Goal: Information Seeking & Learning: Find specific fact

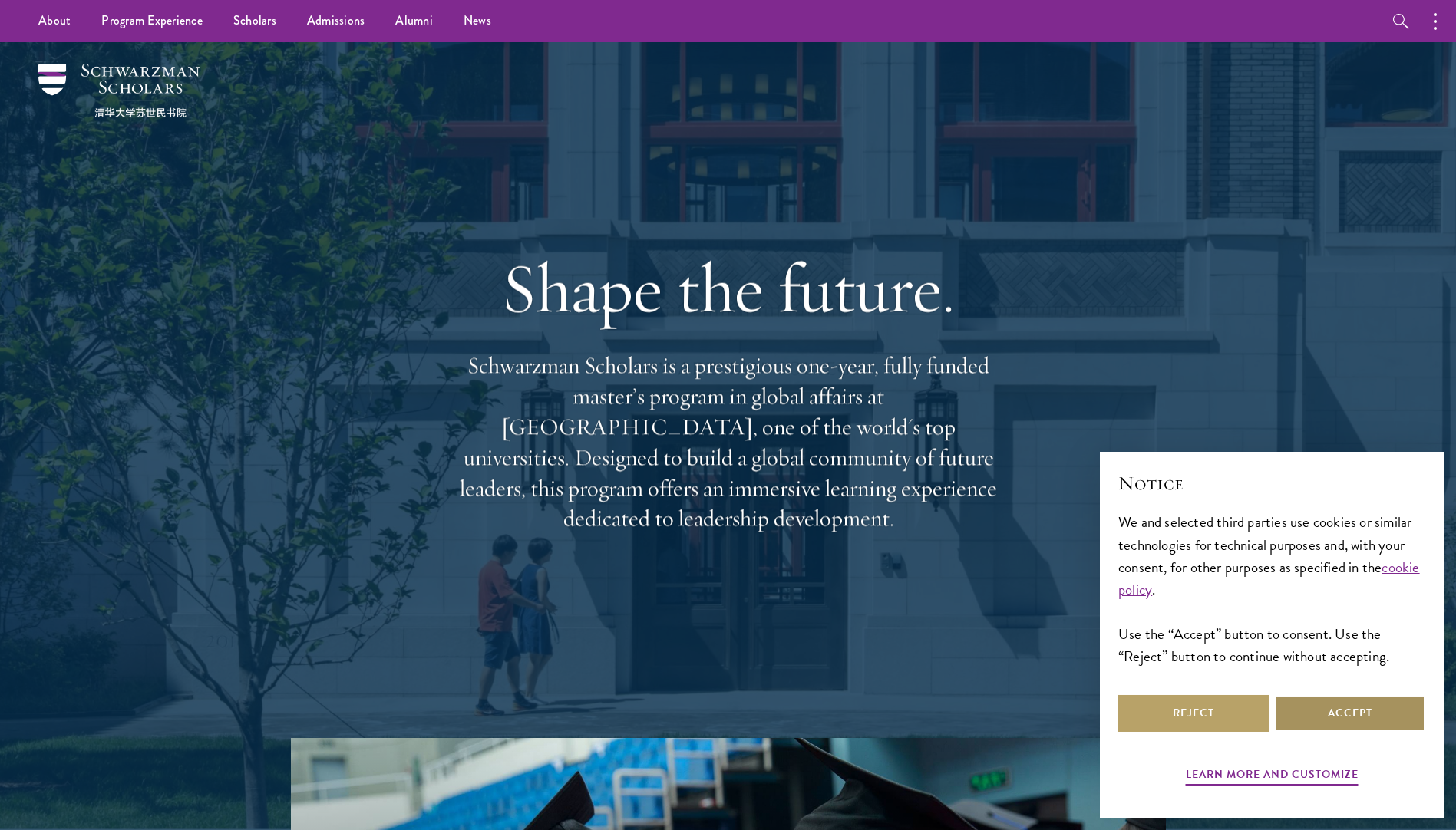
click at [1335, 716] on button "Accept" at bounding box center [1350, 714] width 150 height 37
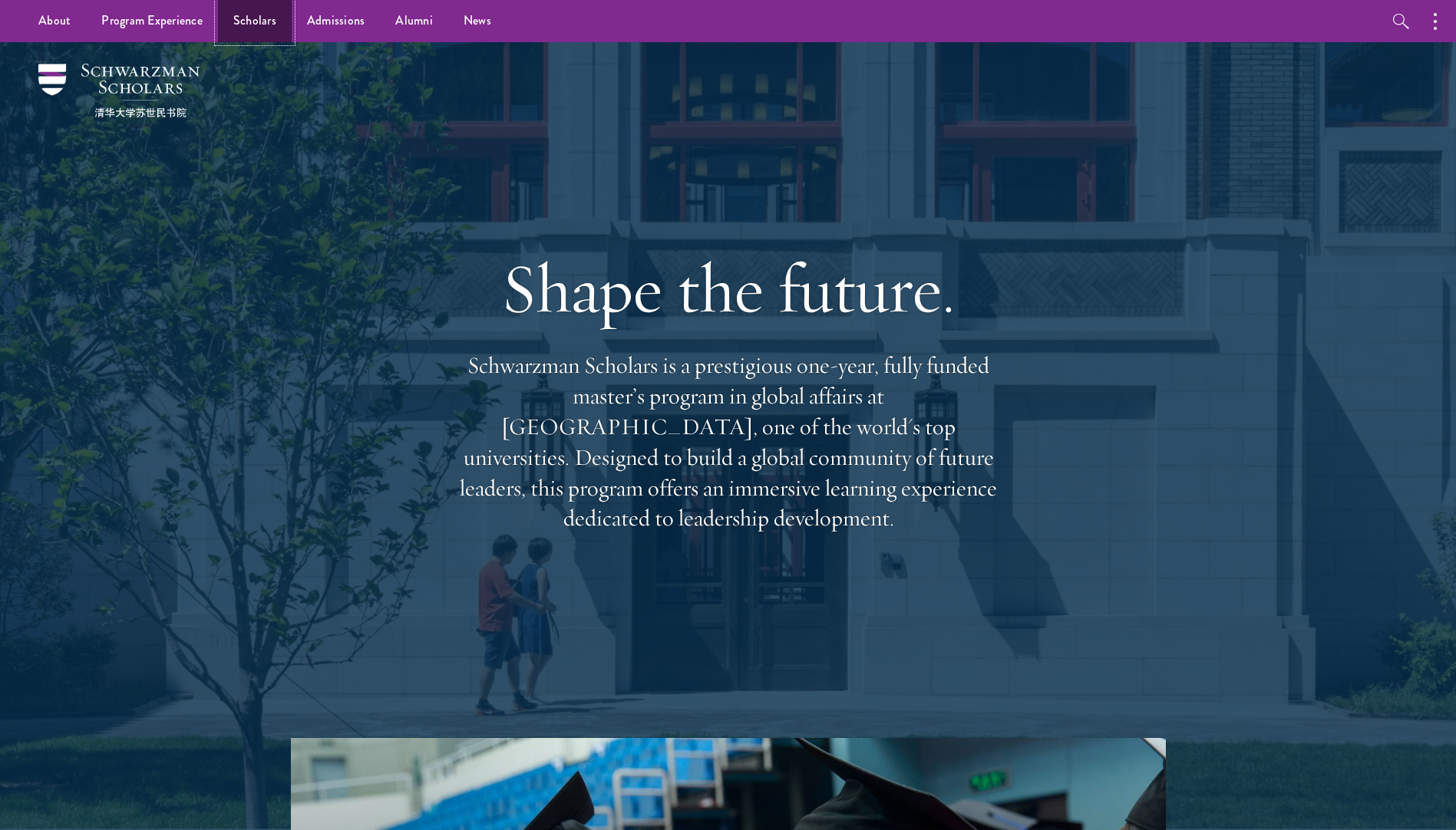
click at [249, 21] on link "Scholars" at bounding box center [254, 21] width 74 height 42
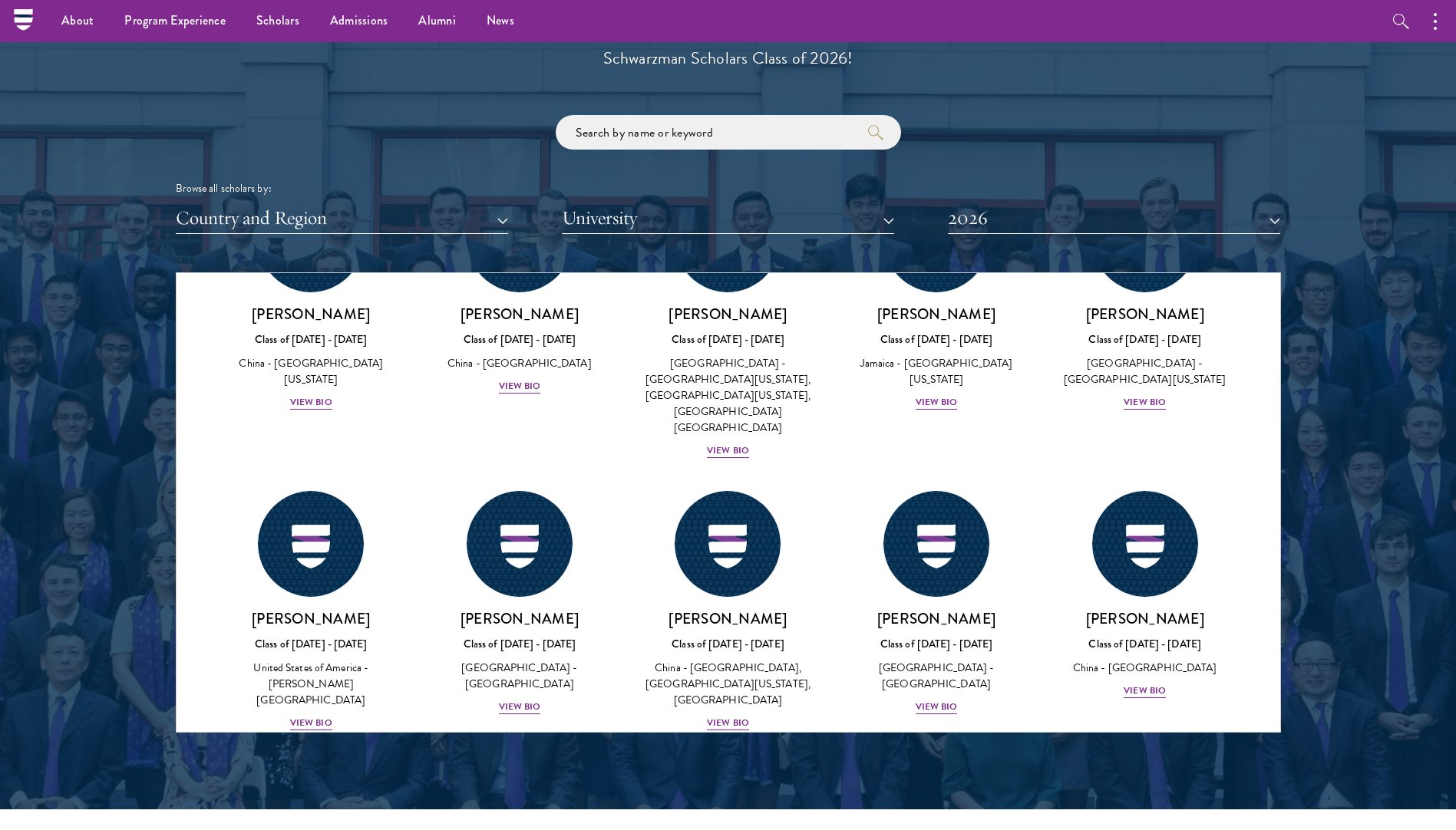
scroll to position [7296, 0]
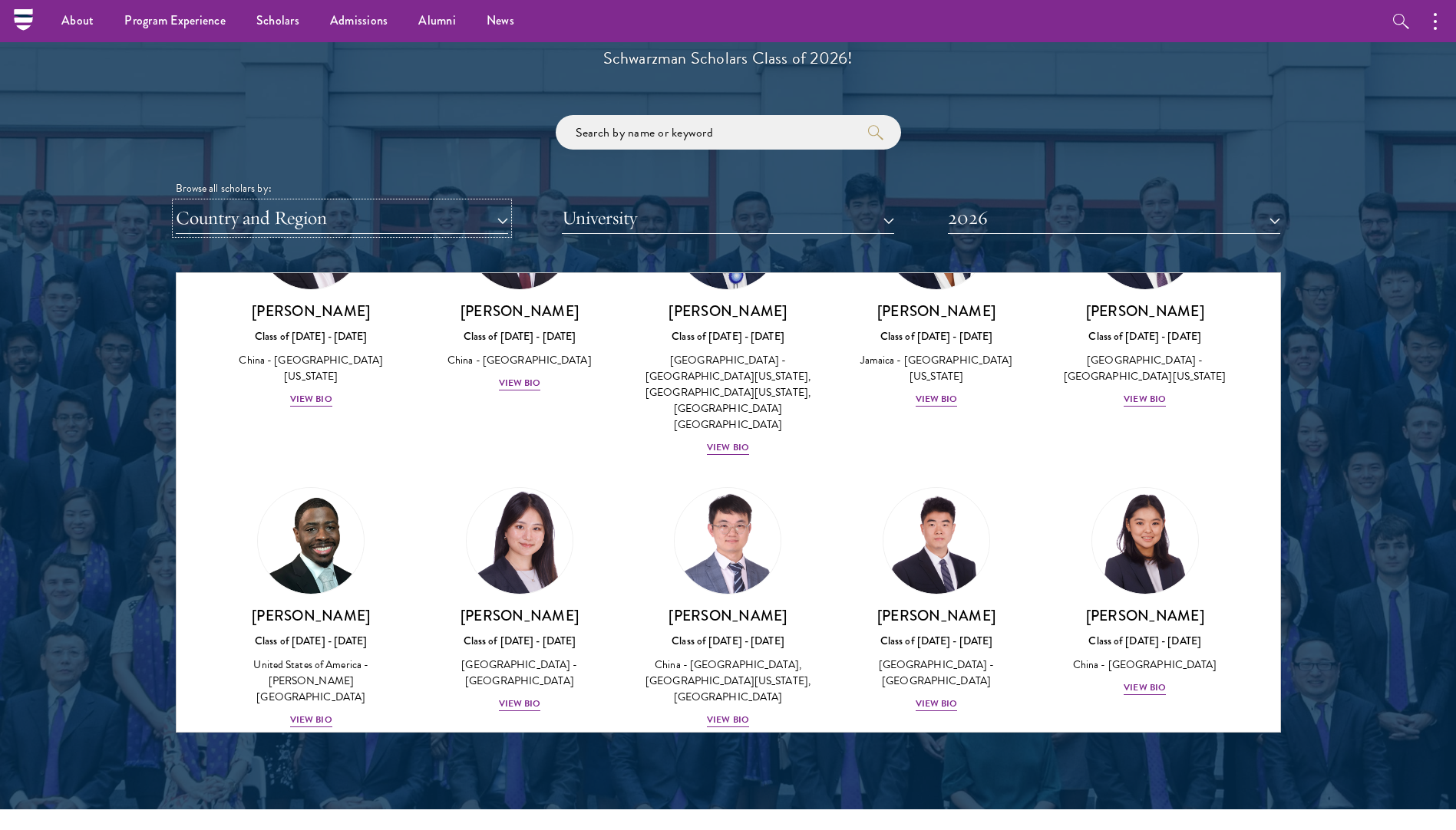
click at [341, 216] on button "Country and Region" at bounding box center [342, 218] width 332 height 31
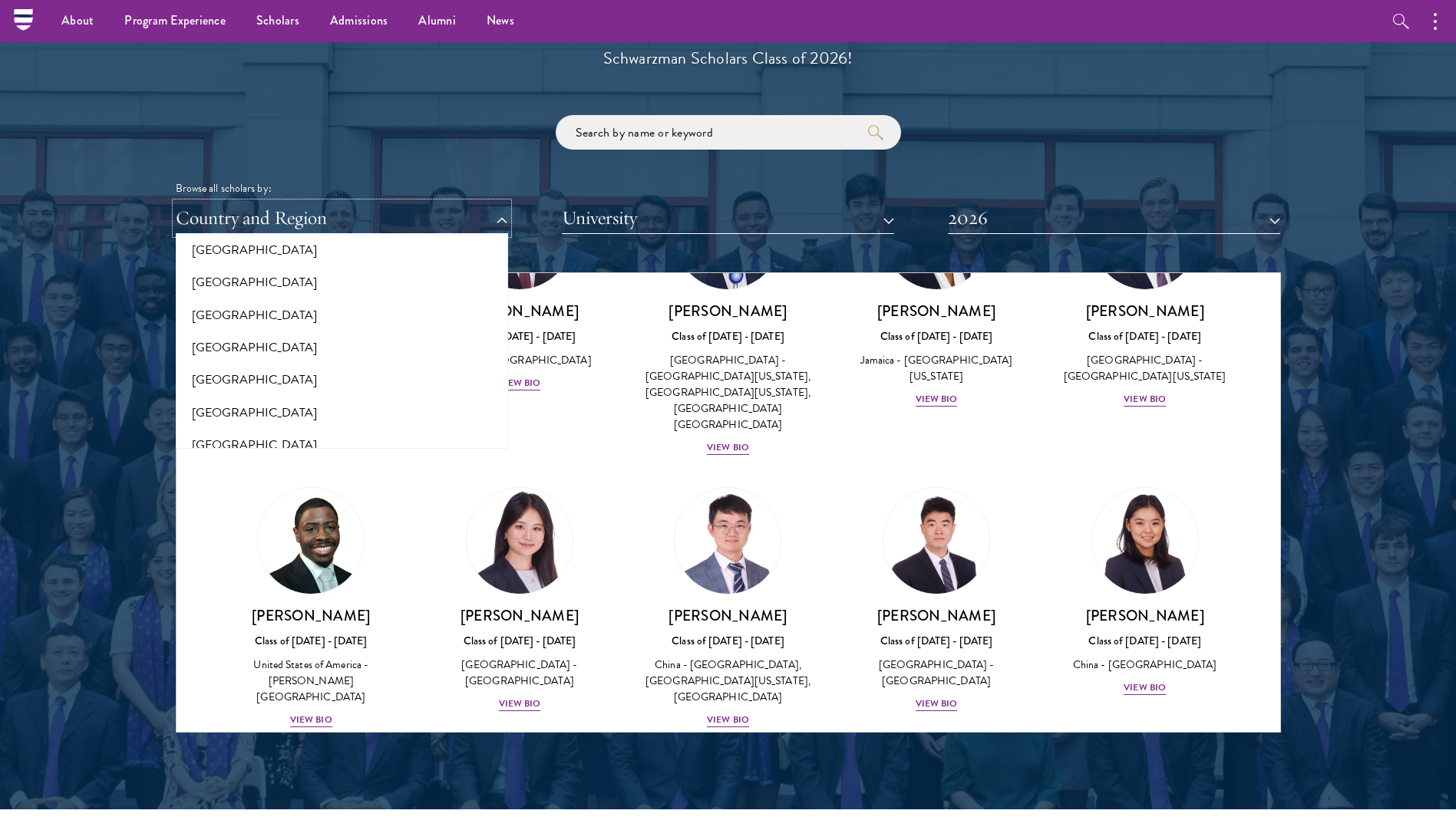
scroll to position [3065, 0]
click at [249, 422] on button "[GEOGRAPHIC_DATA]" at bounding box center [342, 418] width 323 height 32
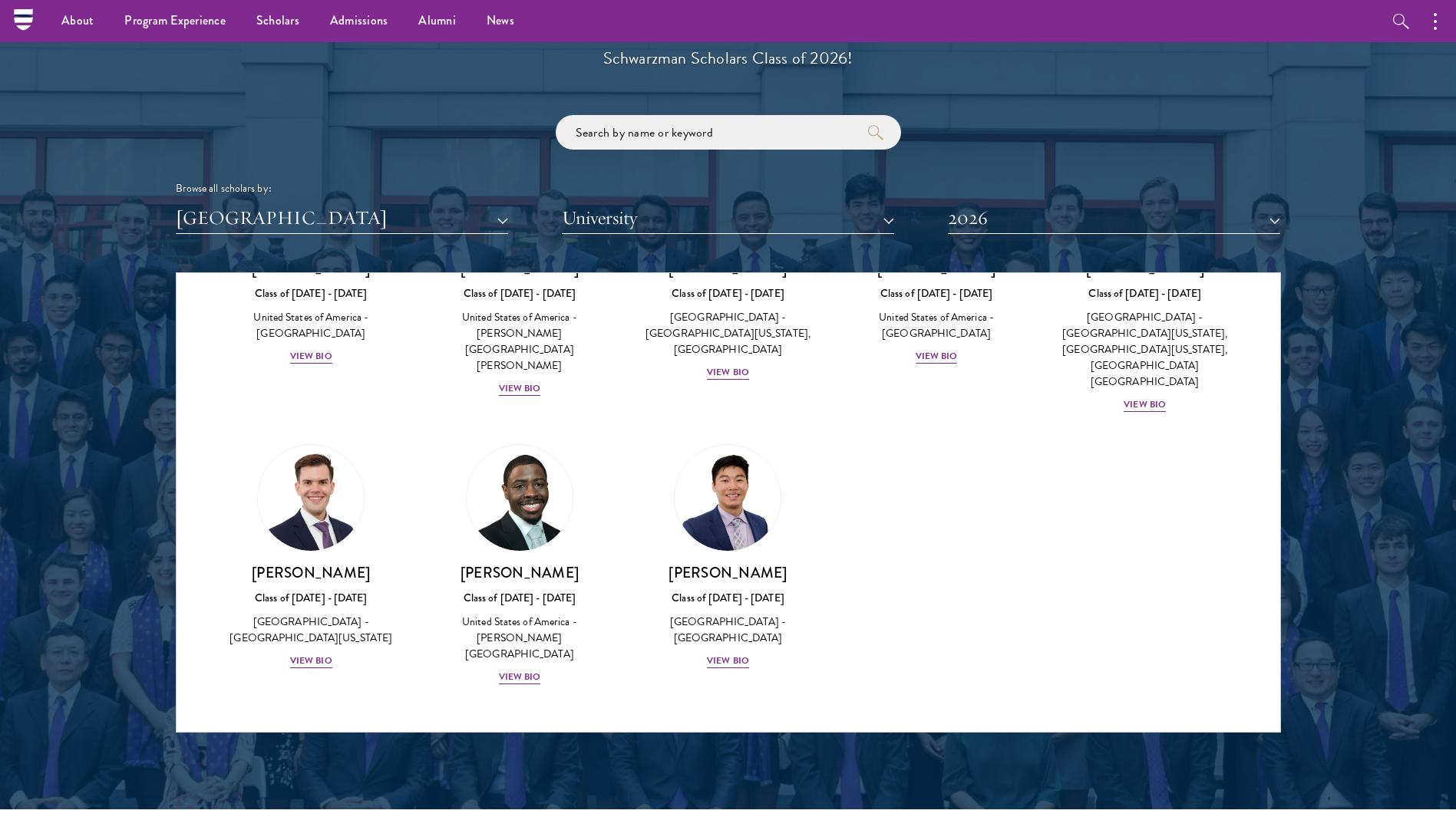
scroll to position [2823, 0]
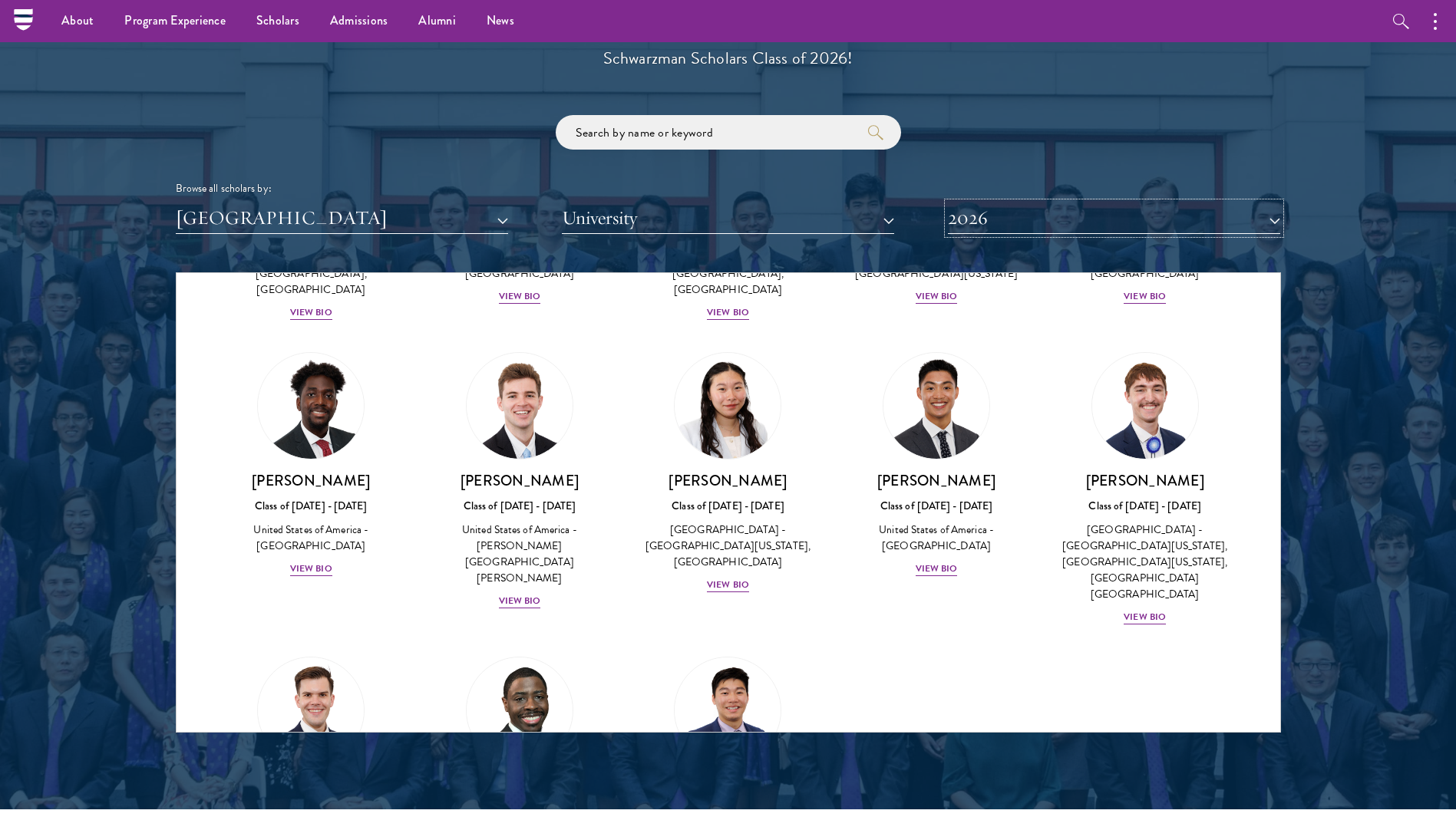
click at [1041, 211] on button "2026" at bounding box center [1114, 218] width 332 height 31
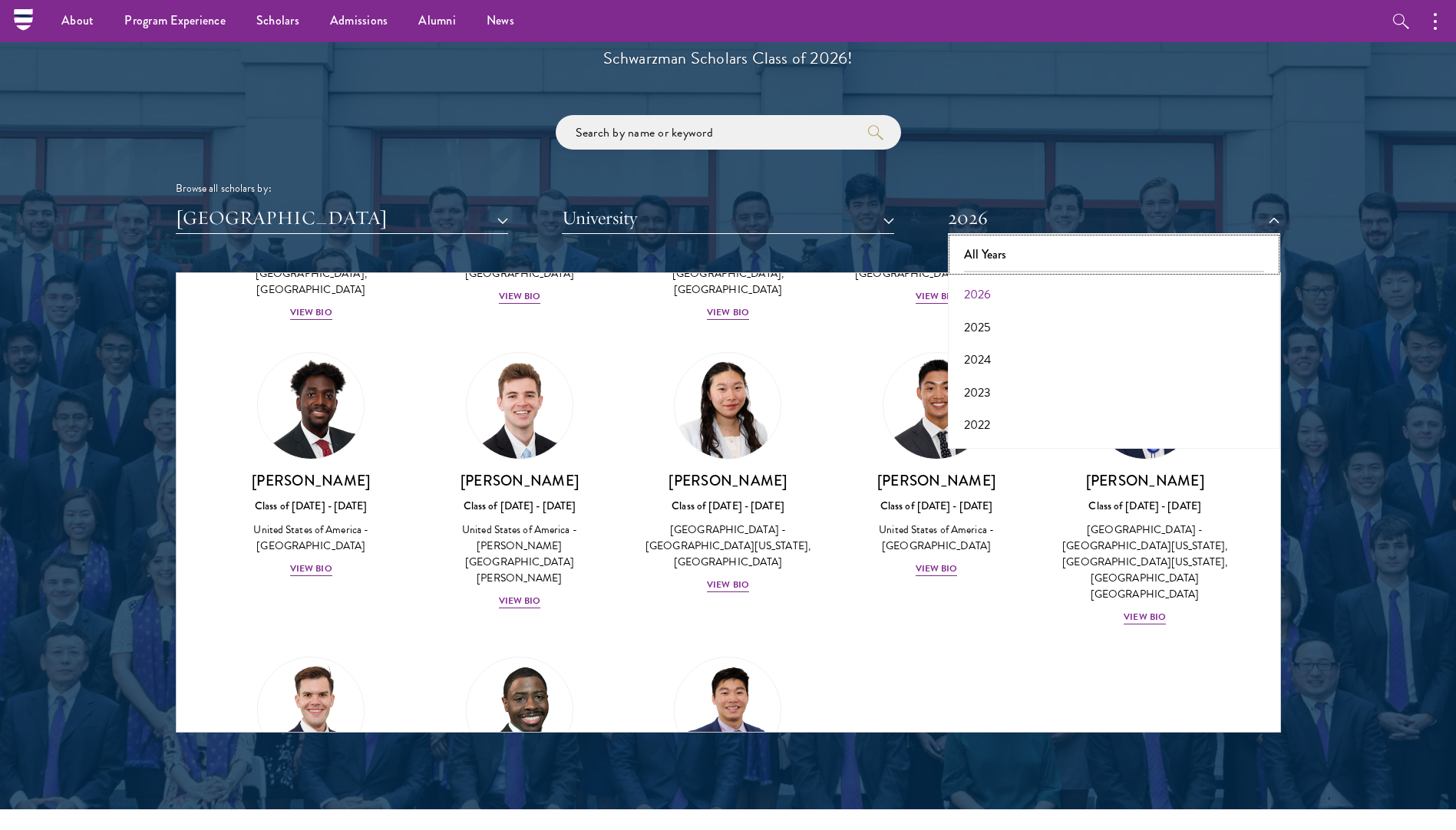
click at [1010, 256] on button "All Years" at bounding box center [1114, 254] width 323 height 32
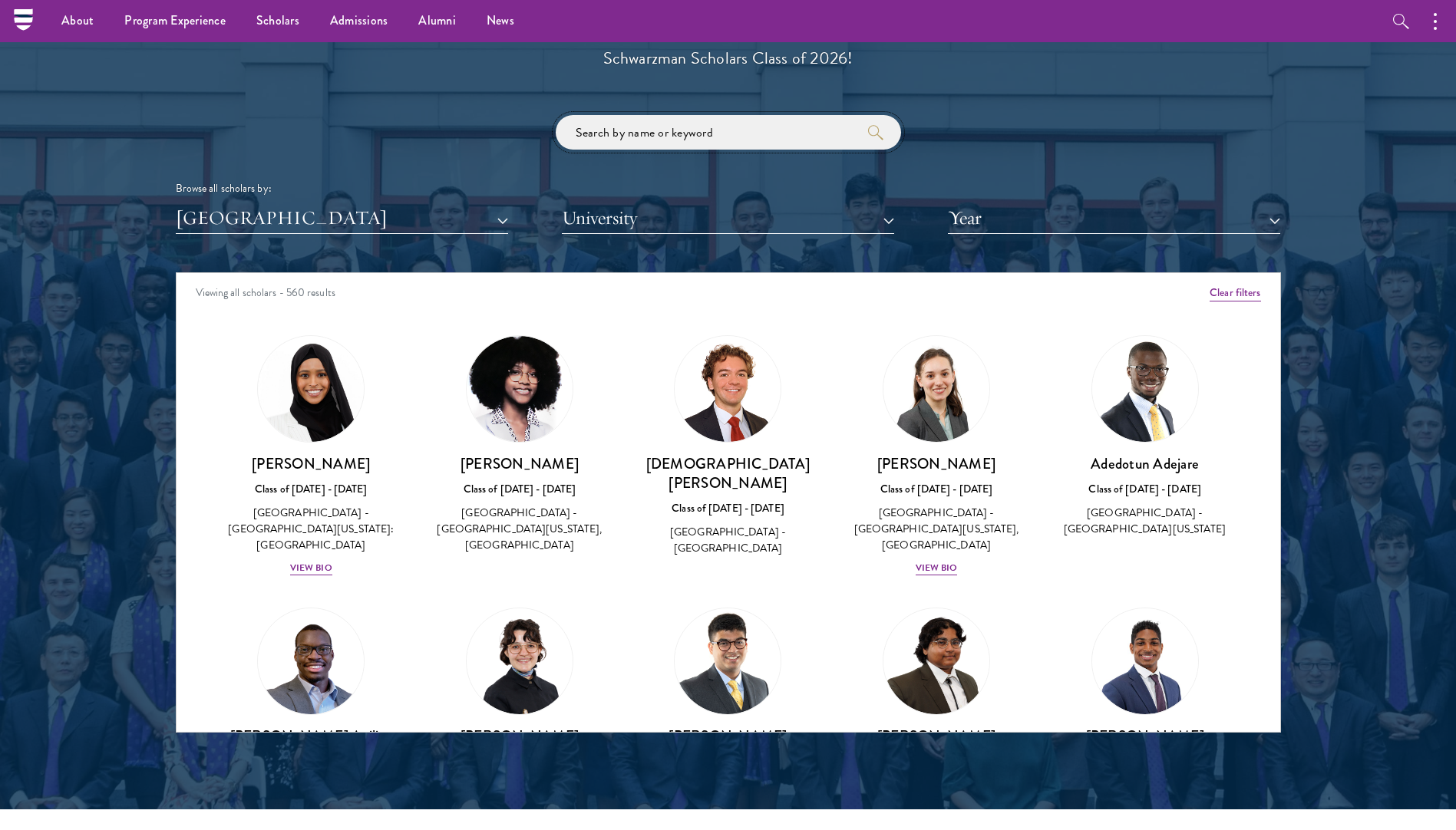
click at [767, 137] on input "search" at bounding box center [729, 132] width 346 height 34
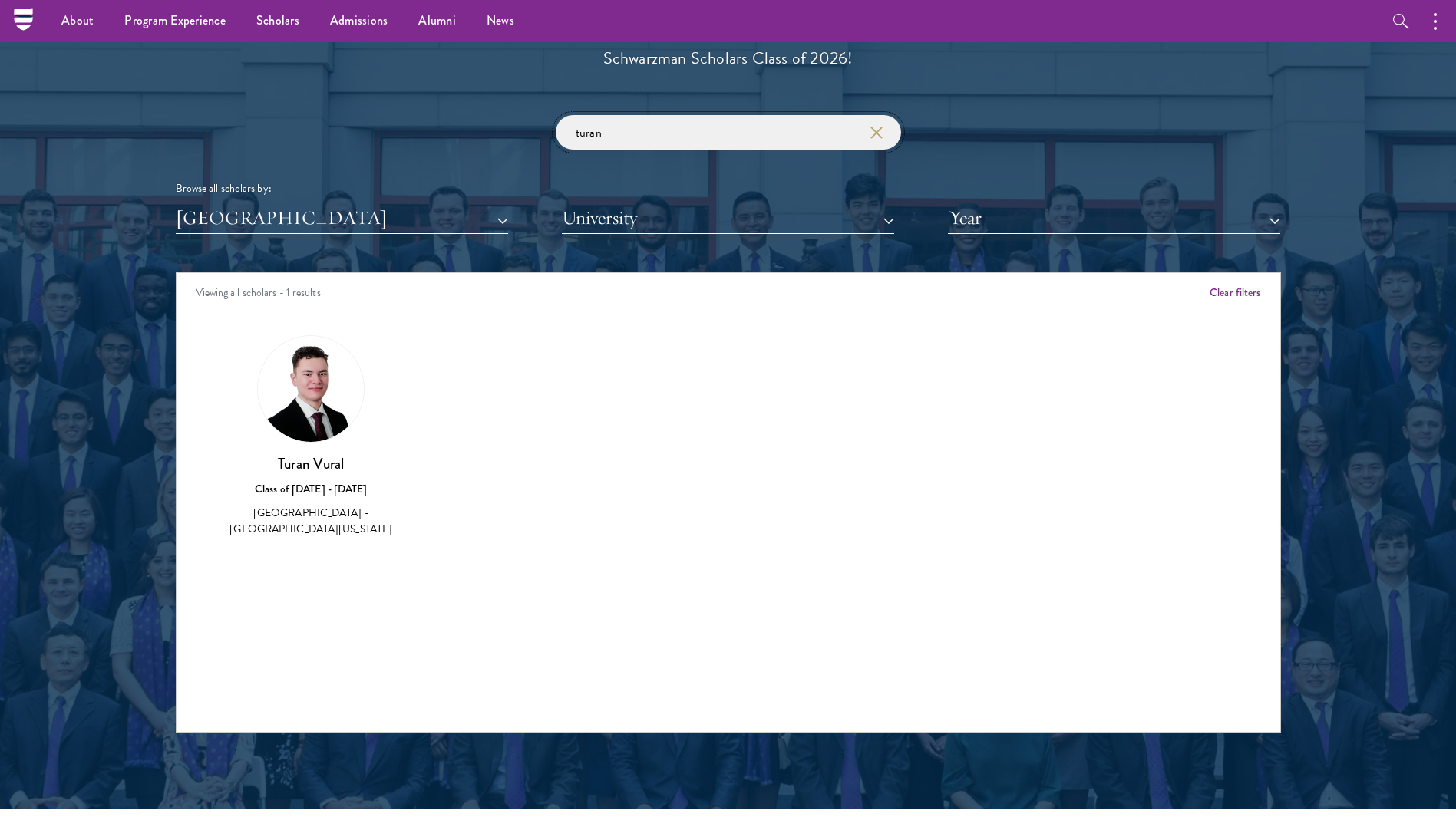
type input "turan"
click at [318, 462] on h3 "Turan Vural" at bounding box center [311, 465] width 178 height 20
click at [324, 384] on img at bounding box center [311, 389] width 106 height 106
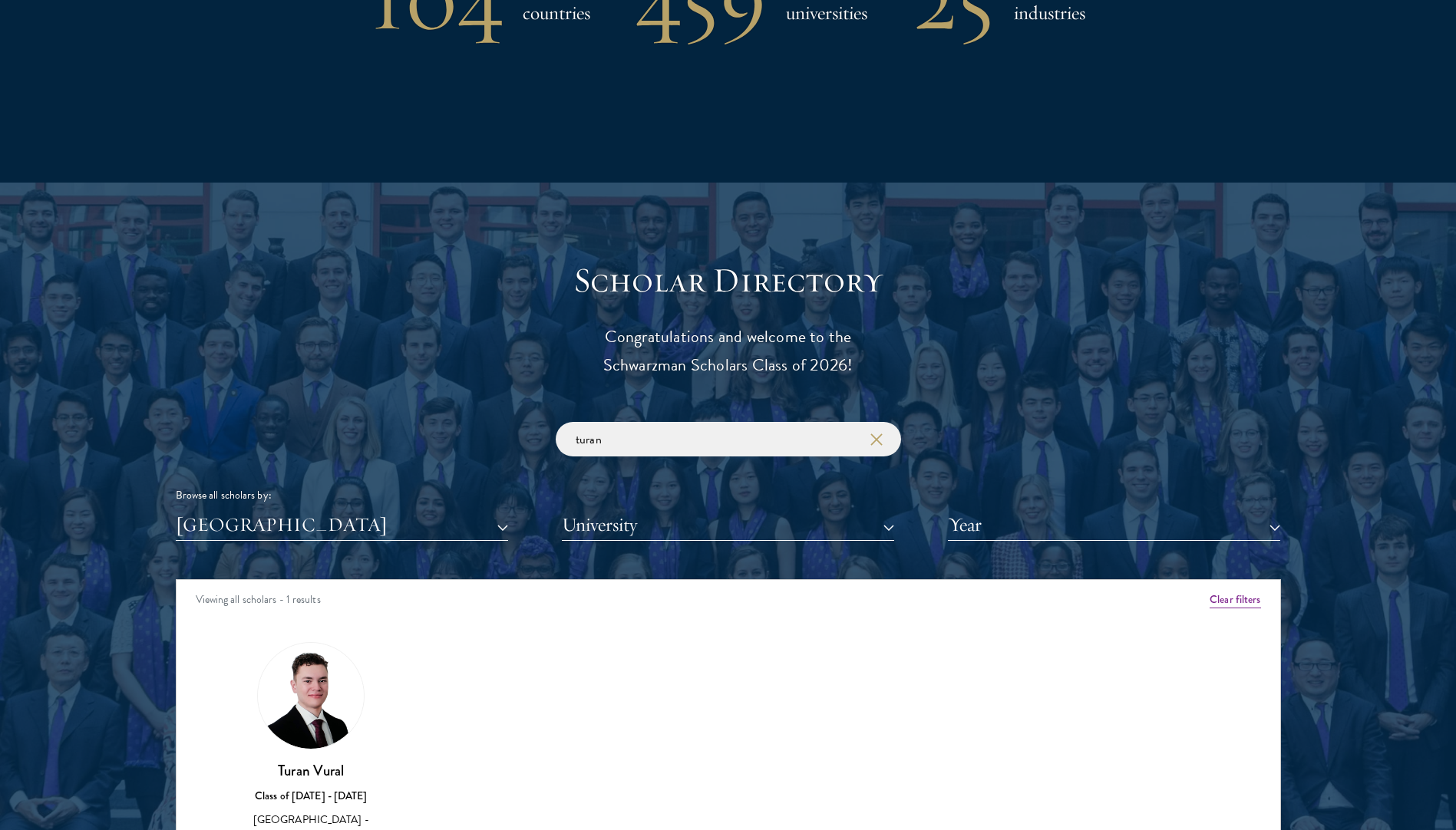
scroll to position [1688, 0]
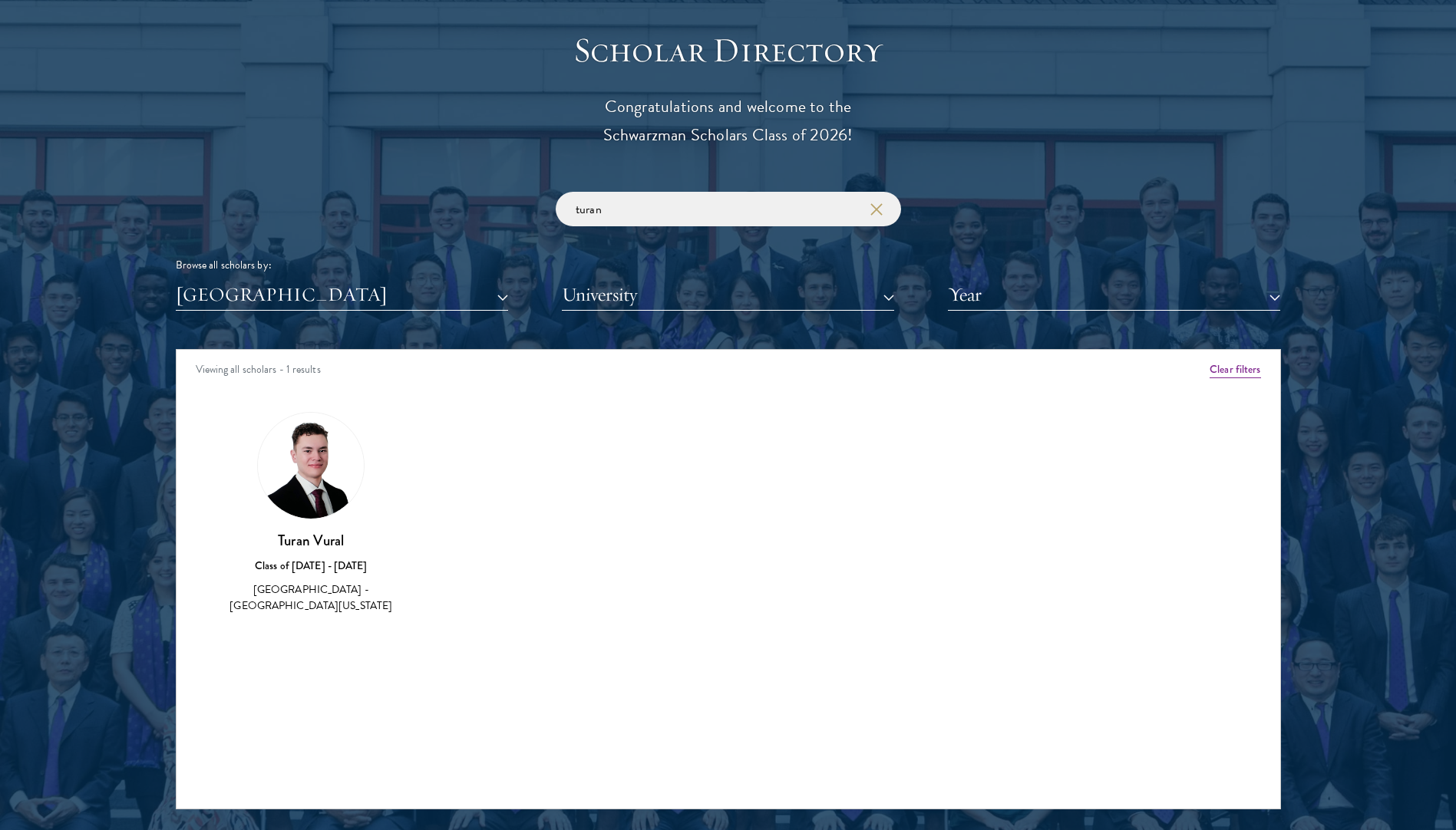
click at [314, 597] on div "[GEOGRAPHIC_DATA] - [GEOGRAPHIC_DATA][US_STATE]" at bounding box center [311, 597] width 178 height 32
click at [305, 461] on img at bounding box center [311, 466] width 106 height 106
click at [315, 556] on div "[PERSON_NAME] Class of [DATE] - [DATE] [GEOGRAPHIC_DATA] - [GEOGRAPHIC_DATA][US…" at bounding box center [311, 574] width 178 height 84
click at [304, 574] on div "Class of [DATE] - [DATE]" at bounding box center [311, 566] width 178 height 16
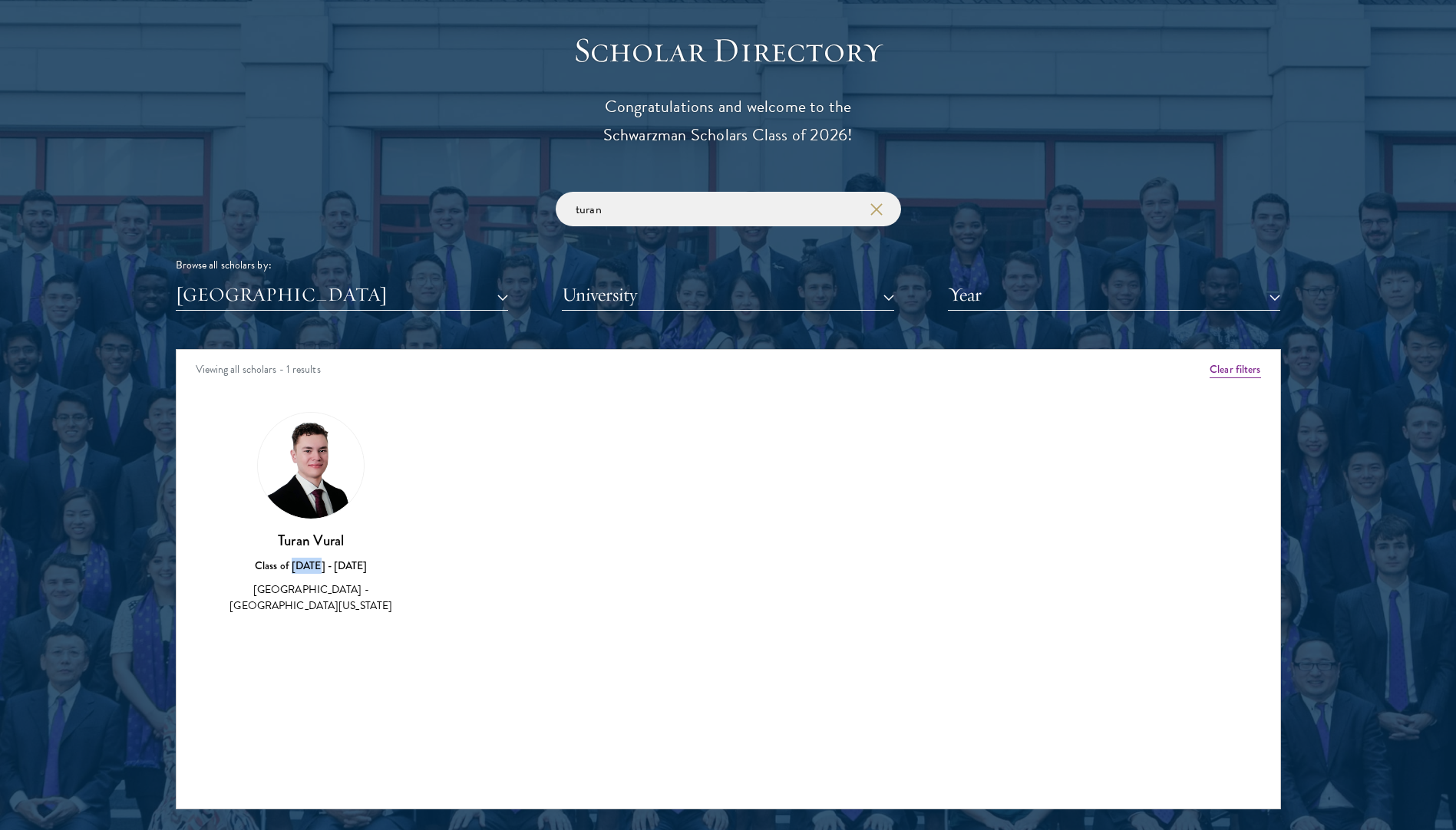
click at [304, 574] on div "Class of [DATE] - [DATE]" at bounding box center [311, 566] width 178 height 16
drag, startPoint x: 304, startPoint y: 574, endPoint x: 300, endPoint y: 602, distance: 28.3
click at [300, 601] on div "[GEOGRAPHIC_DATA] - [GEOGRAPHIC_DATA][US_STATE]" at bounding box center [311, 597] width 178 height 32
drag, startPoint x: 342, startPoint y: 608, endPoint x: 343, endPoint y: 584, distance: 24.0
click at [343, 584] on div "[GEOGRAPHIC_DATA] - [GEOGRAPHIC_DATA][US_STATE]" at bounding box center [311, 597] width 178 height 32
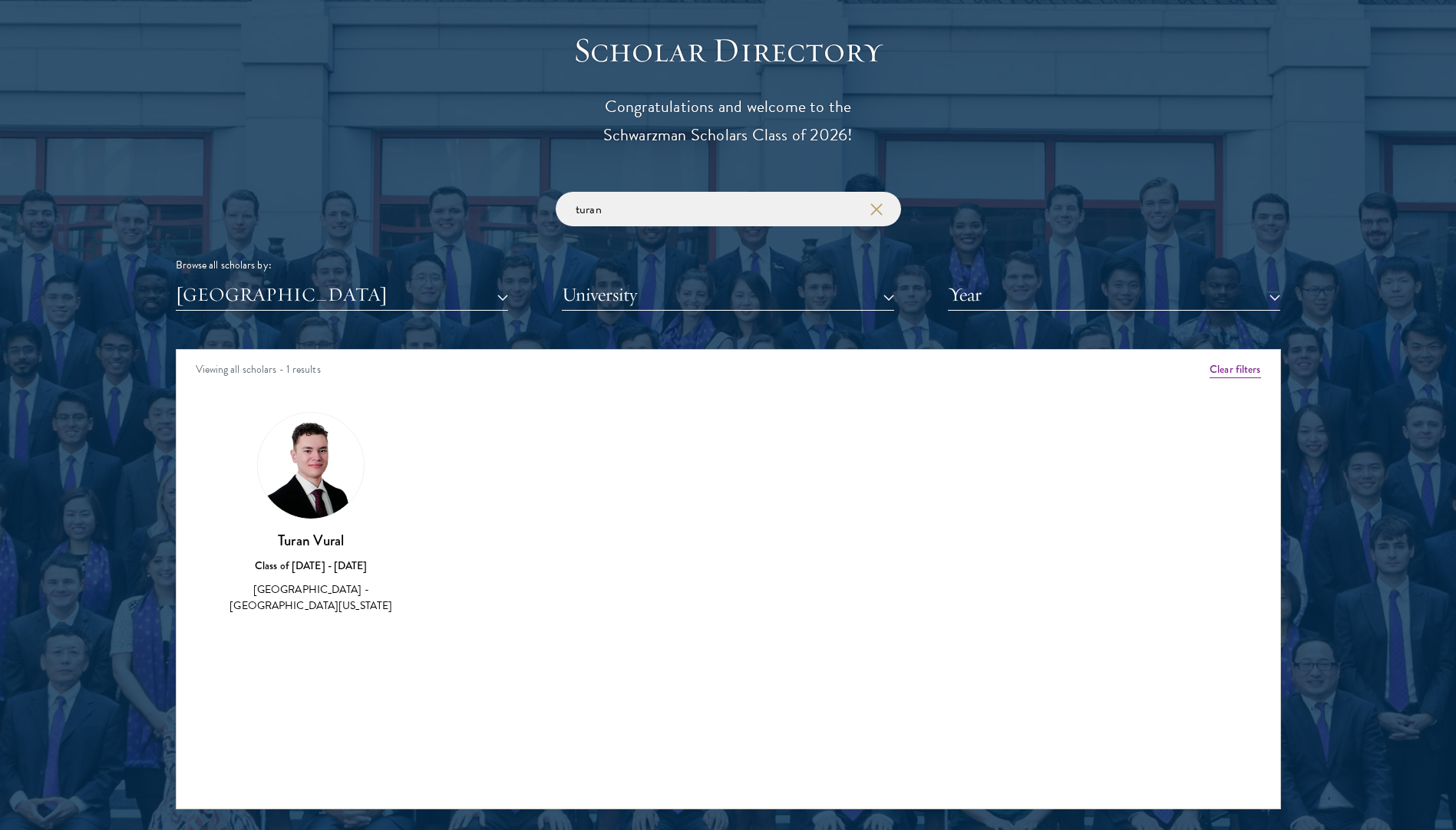
copy div "[GEOGRAPHIC_DATA][US_STATE]"
